Goal: Find specific page/section: Find specific page/section

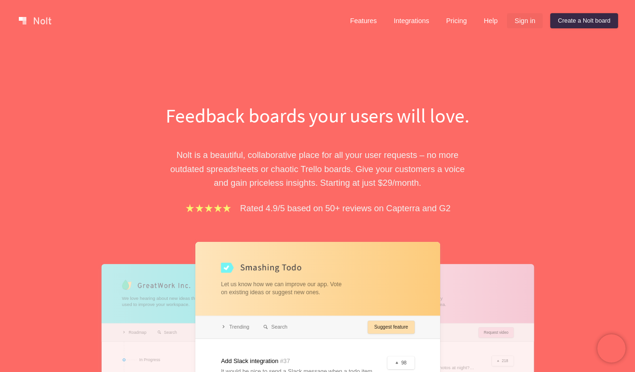
click at [521, 26] on link "Sign in" at bounding box center [525, 20] width 36 height 15
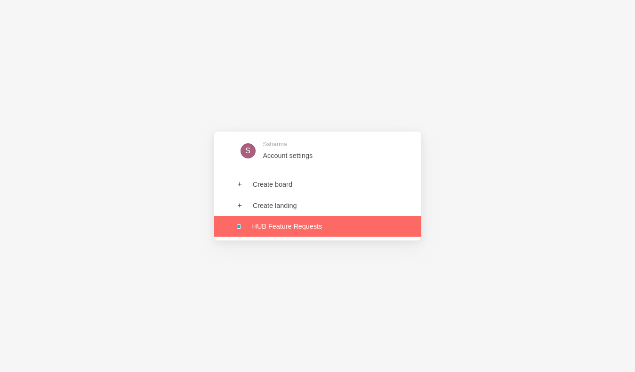
click at [308, 226] on link at bounding box center [317, 226] width 207 height 21
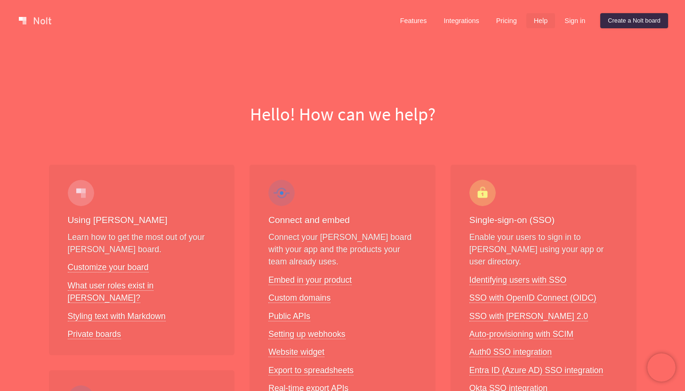
click at [266, 72] on div "Hello! How can we help?" at bounding box center [342, 84] width 685 height 86
